Goal: Task Accomplishment & Management: Use online tool/utility

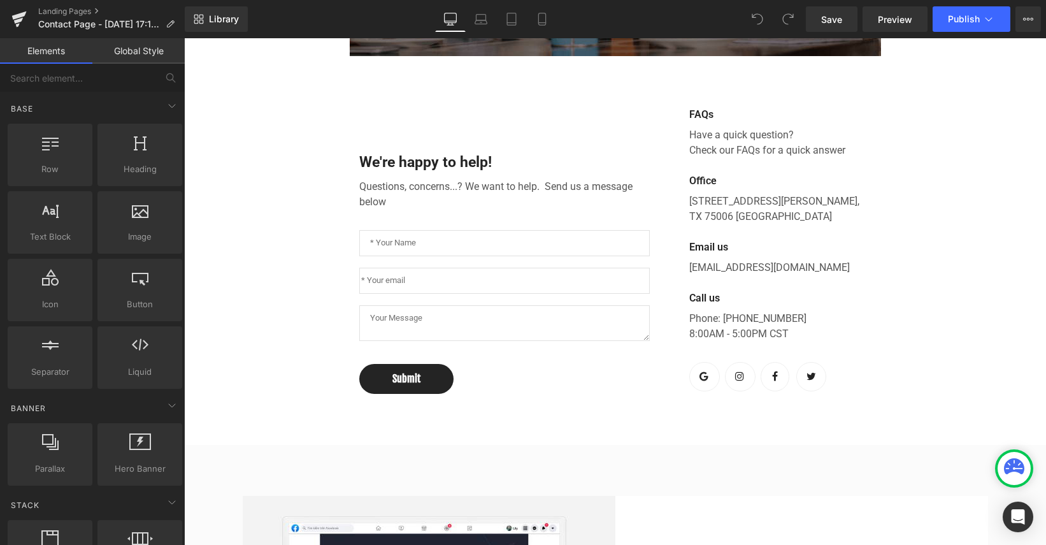
scroll to position [472, 0]
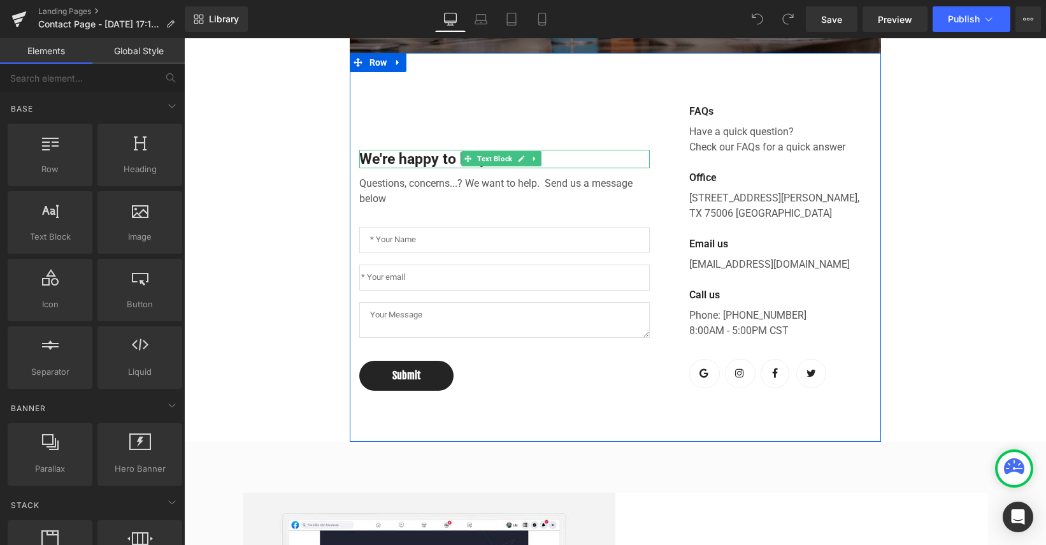
click at [427, 169] on p "We're happy to help!" at bounding box center [504, 159] width 291 height 19
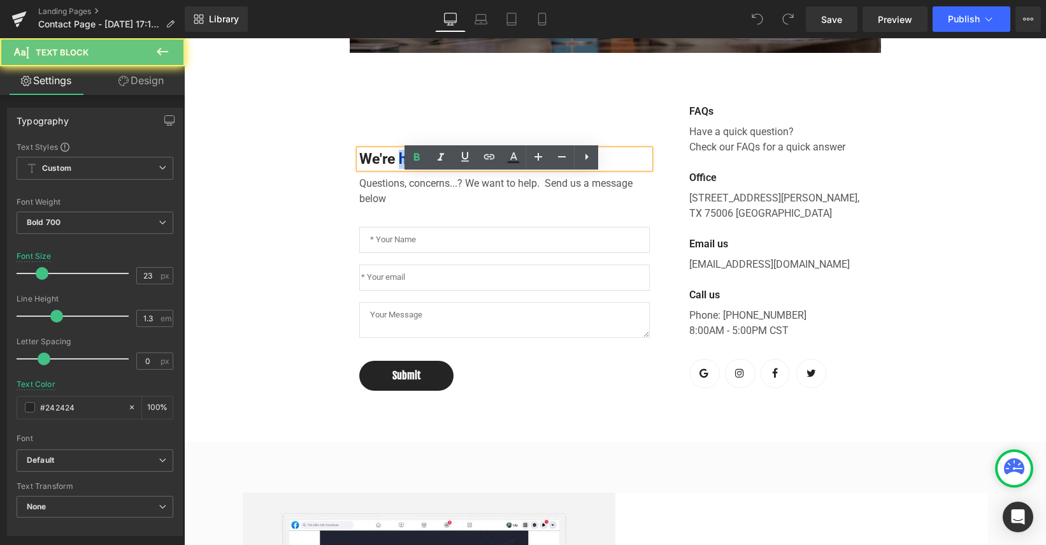
click at [427, 169] on p "We're happy to help!" at bounding box center [504, 159] width 291 height 19
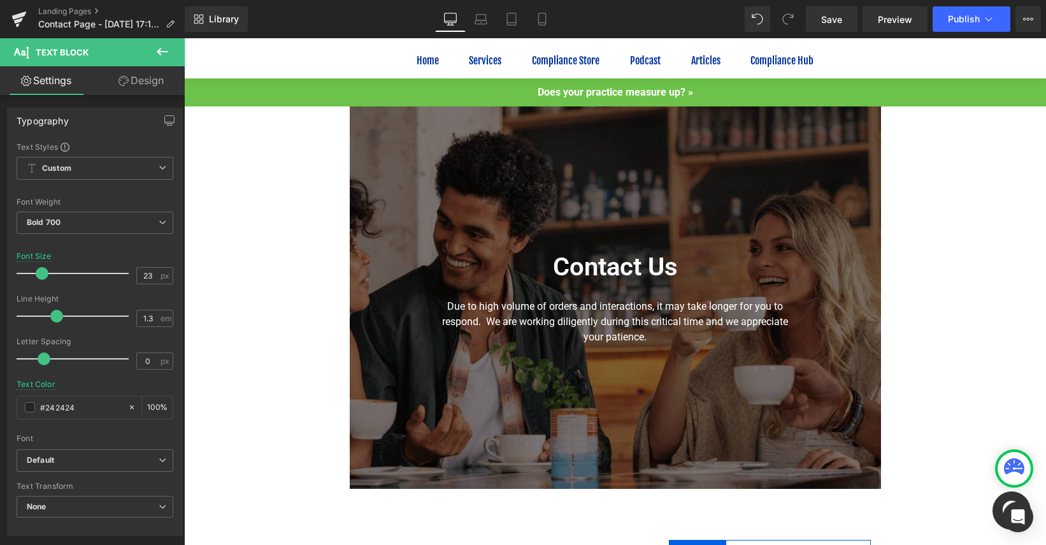
scroll to position [36, 0]
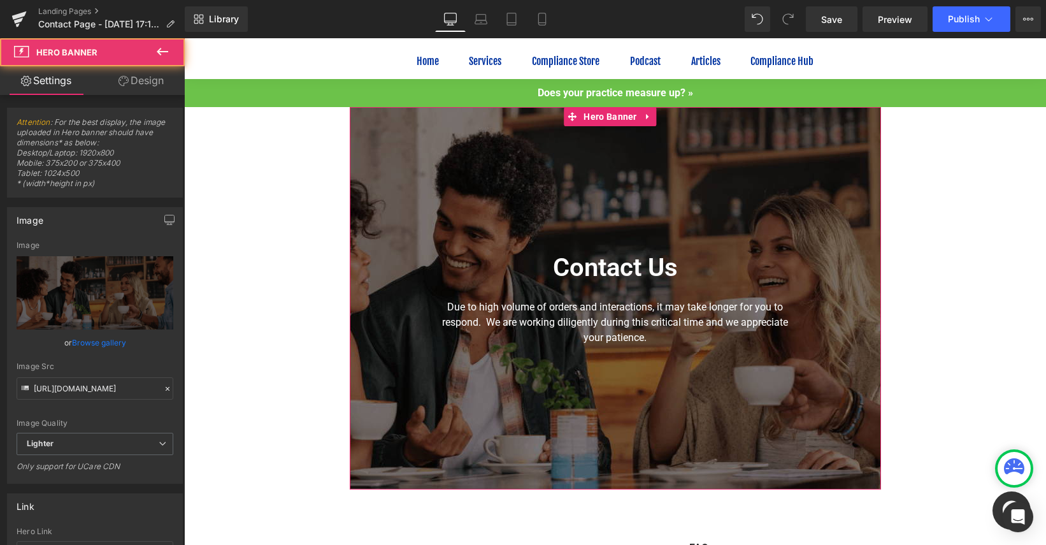
click at [742, 177] on div at bounding box center [615, 298] width 531 height 382
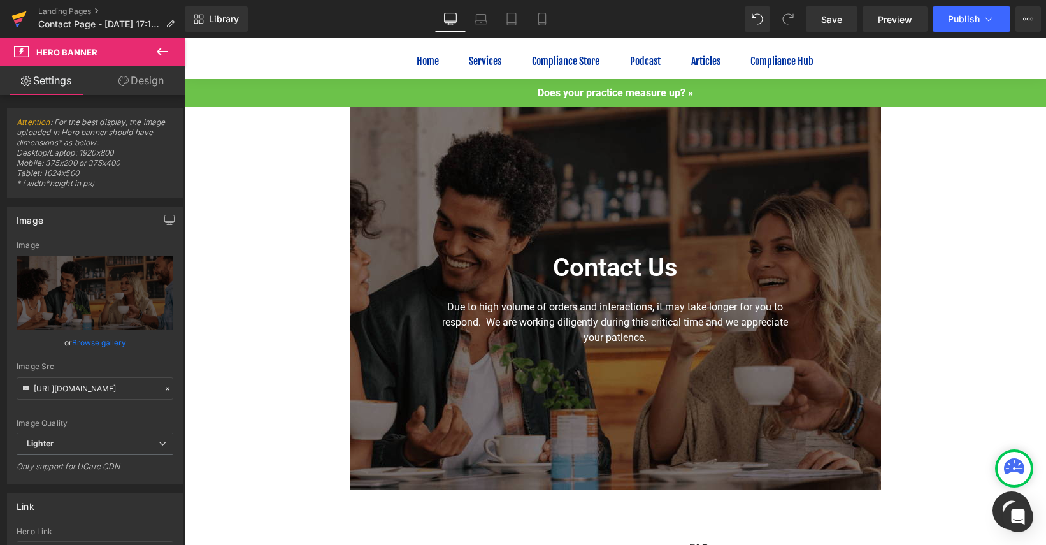
click at [7, 17] on link at bounding box center [19, 19] width 38 height 38
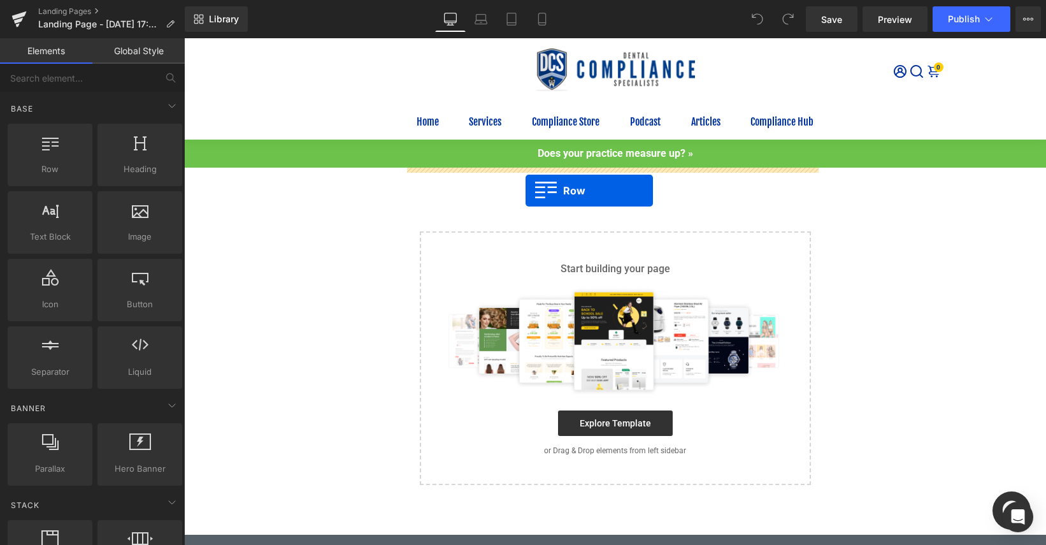
drag, startPoint x: 250, startPoint y: 192, endPoint x: 526, endPoint y: 190, distance: 275.2
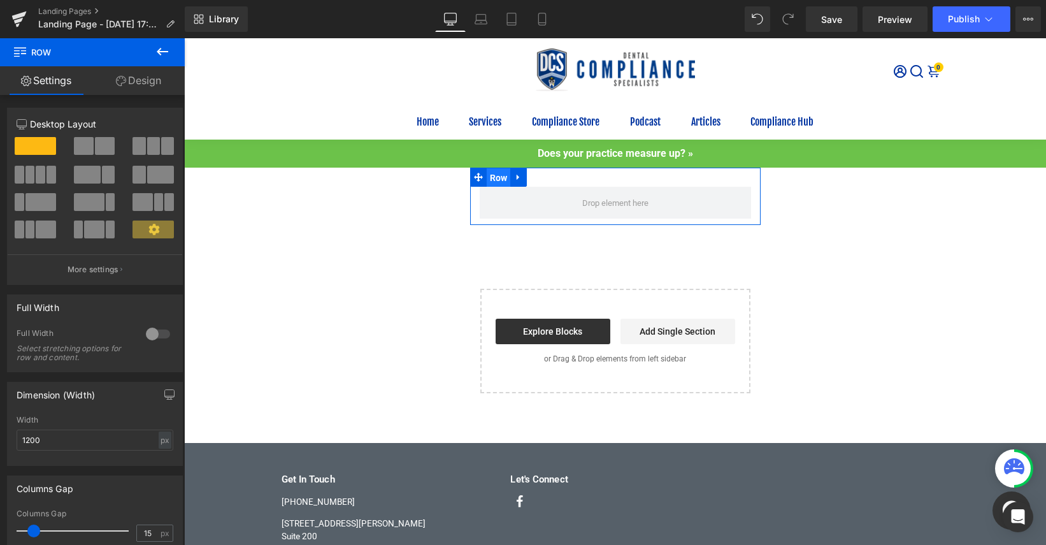
click at [494, 177] on span "Row" at bounding box center [499, 177] width 24 height 19
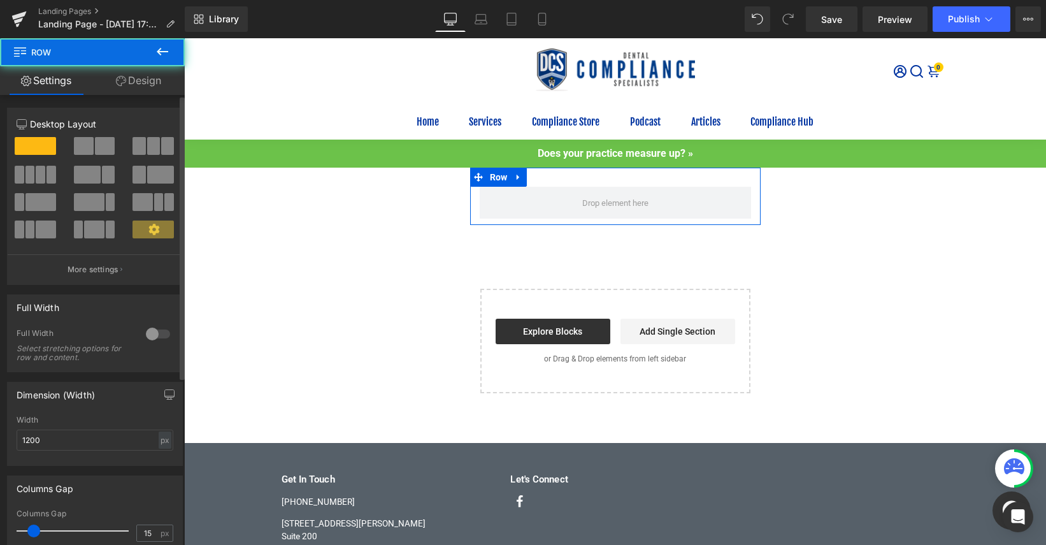
click at [148, 336] on div at bounding box center [158, 334] width 31 height 20
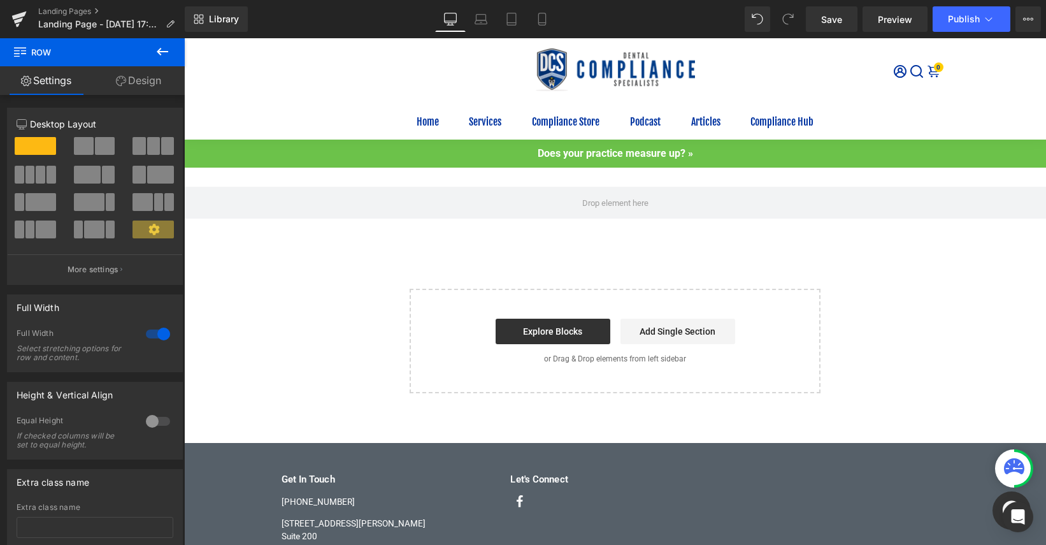
click at [158, 47] on icon at bounding box center [162, 51] width 15 height 15
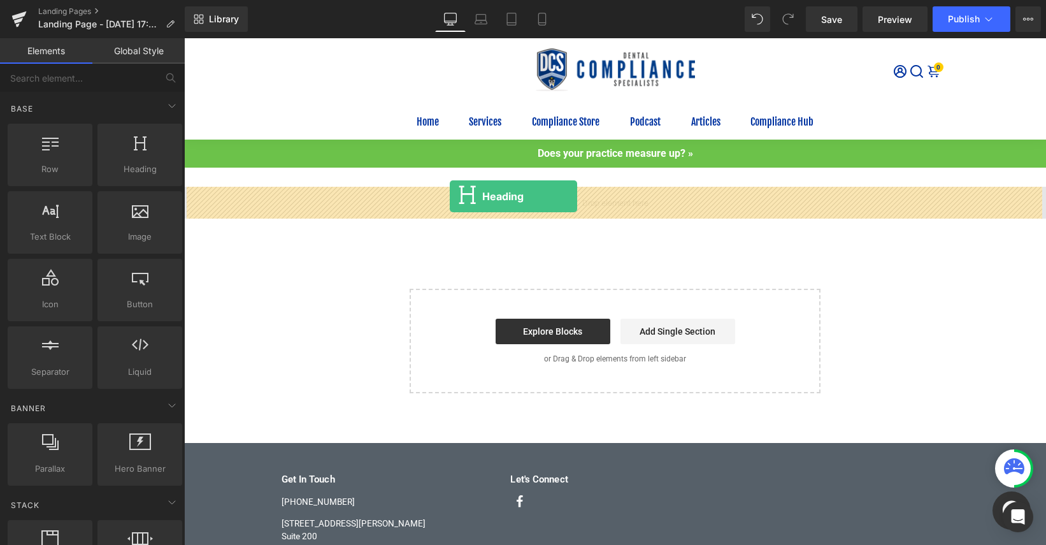
drag, startPoint x: 341, startPoint y: 201, endPoint x: 450, endPoint y: 196, distance: 108.4
